Goal: Check status

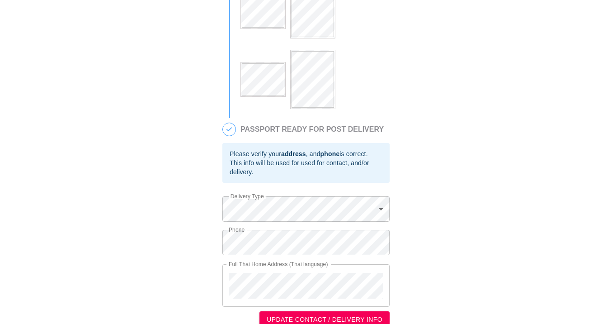
scroll to position [439, 0]
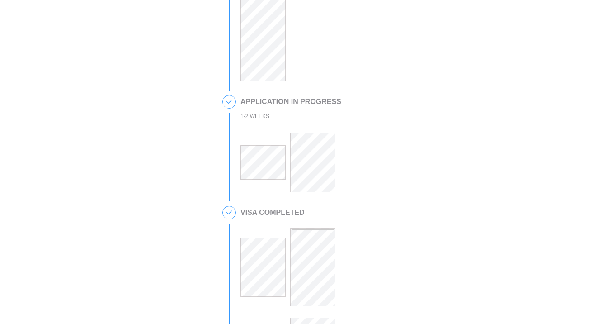
scroll to position [416, 0]
